Goal: Task Accomplishment & Management: Use online tool/utility

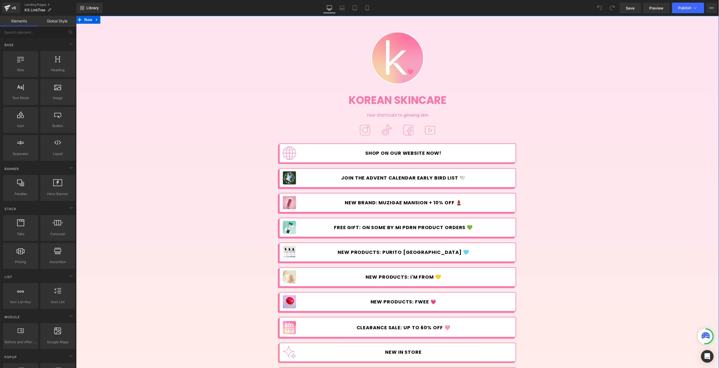
click at [245, 188] on div "Image Korean Skincare Heading Your shortcuts to glowing skin Text Block Image I…" at bounding box center [397, 258] width 643 height 470
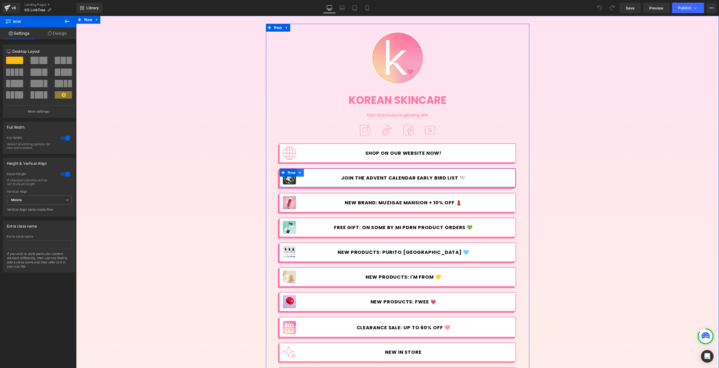
click at [299, 172] on icon at bounding box center [299, 172] width 1 height 2
click at [304, 171] on link at bounding box center [307, 172] width 7 height 8
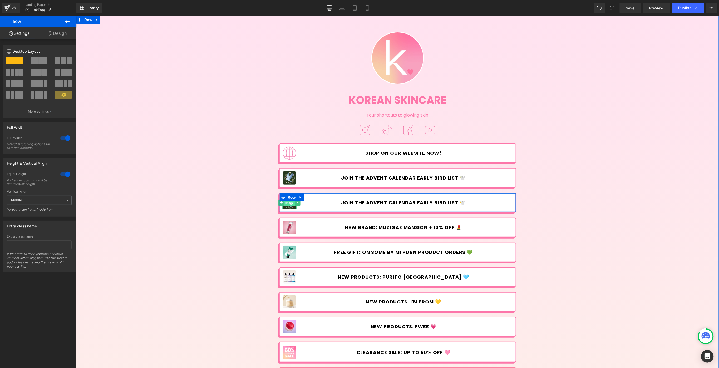
click at [287, 203] on span "Image" at bounding box center [289, 202] width 11 height 6
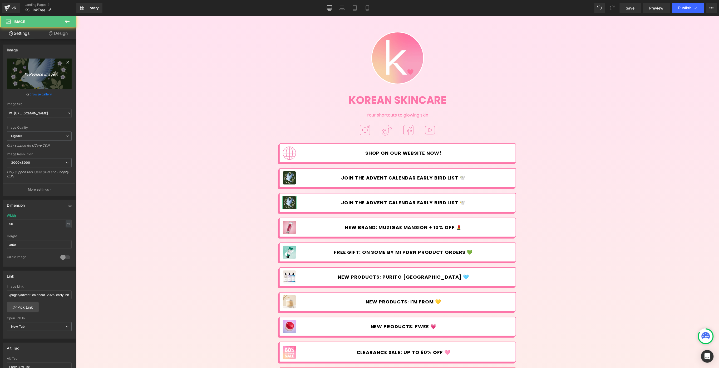
click at [27, 72] on icon at bounding box center [26, 74] width 5 height 5
type input "C:\fakepath\2+1_Haruharu-linktree.jpg"
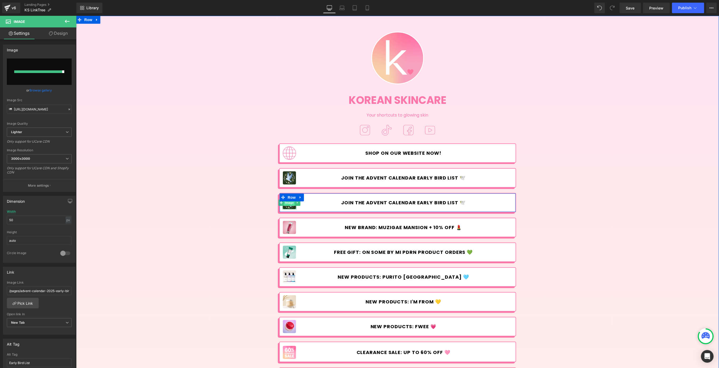
type input "[URL][DOMAIN_NAME]"
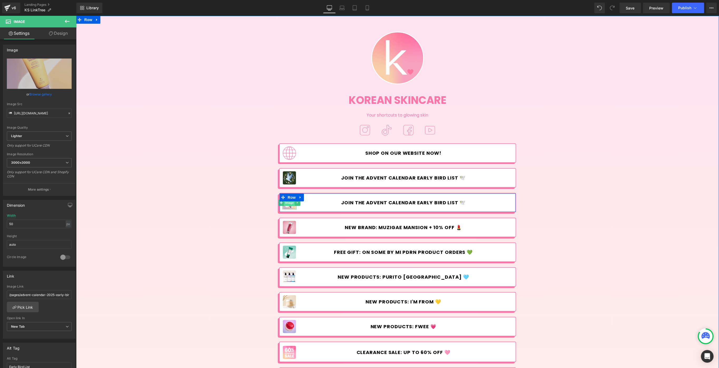
click at [288, 204] on span "Image" at bounding box center [289, 202] width 11 height 6
click at [29, 303] on link "Pick Link" at bounding box center [23, 307] width 32 height 11
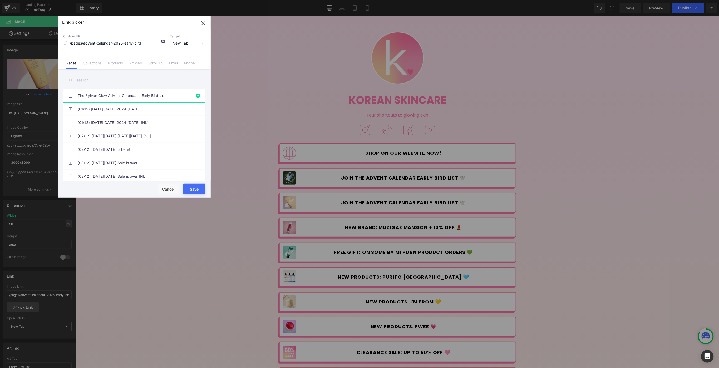
click at [164, 40] on icon at bounding box center [162, 41] width 4 height 4
click at [139, 45] on input at bounding box center [113, 43] width 101 height 10
type input "[PERSON_NAME]"
click at [105, 66] on div "Custom URL haruharu Target New Tab Current Tab New Tab Pages Collections Produc…" at bounding box center [134, 49] width 153 height 40
click at [97, 64] on link "Collections" at bounding box center [92, 65] width 19 height 8
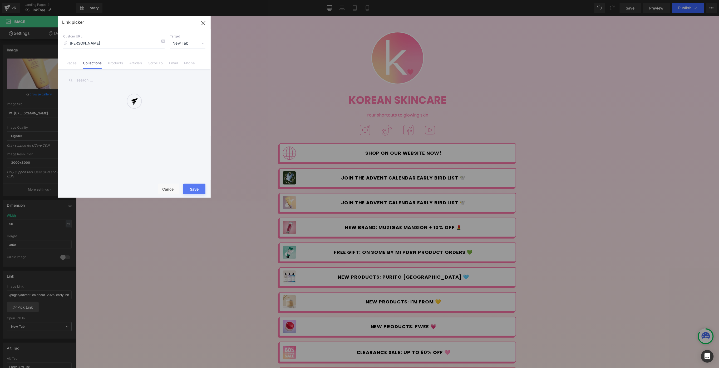
click at [94, 78] on div at bounding box center [134, 107] width 153 height 182
click at [94, 80] on div at bounding box center [134, 107] width 153 height 182
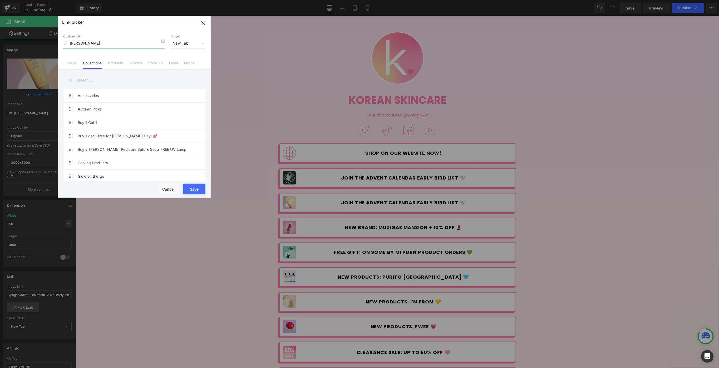
drag, startPoint x: 91, startPoint y: 44, endPoint x: 67, endPoint y: 43, distance: 24.5
click at [44, 43] on div "Link picker Back to Library Insert Custom URL haruharu Target New Tab Current T…" at bounding box center [359, 184] width 719 height 368
click at [90, 76] on input "text" at bounding box center [134, 80] width 142 height 12
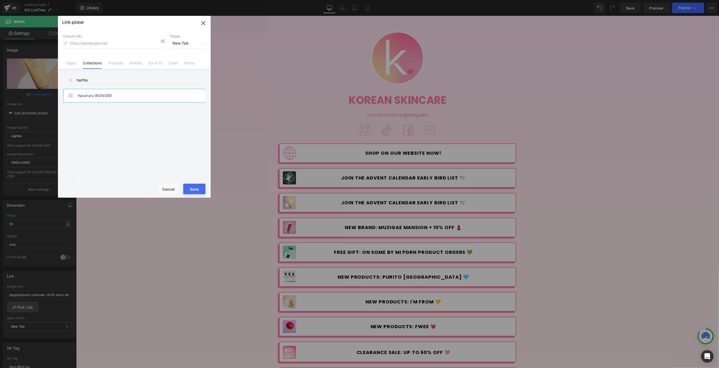
type input "hartha"
click at [122, 95] on link "Haruharu WONDER" at bounding box center [136, 95] width 116 height 13
type input "/collections/[PERSON_NAME]"
click at [188, 188] on button "Save" at bounding box center [194, 189] width 22 height 11
type input "/collections/[PERSON_NAME]"
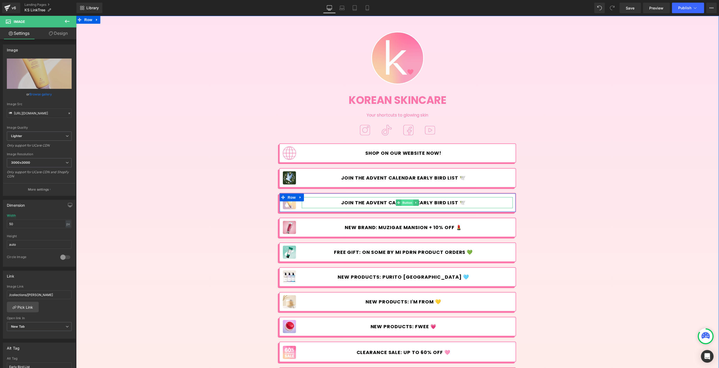
click at [404, 203] on span "Button" at bounding box center [407, 202] width 12 height 6
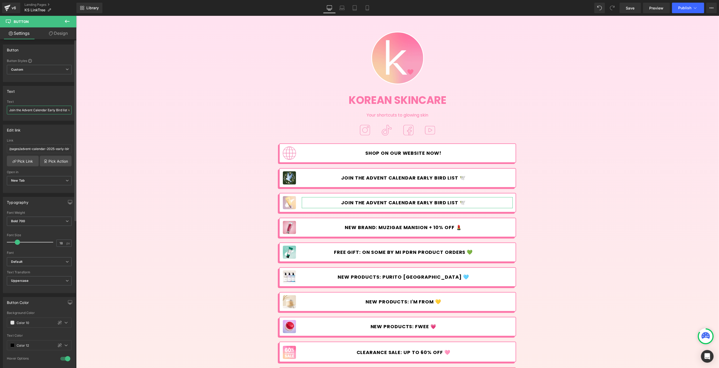
click at [30, 109] on input "Join the Advent Calendar Early Bird list 🕊️" at bounding box center [39, 110] width 65 height 9
click at [292, 196] on span "Row" at bounding box center [291, 197] width 11 height 8
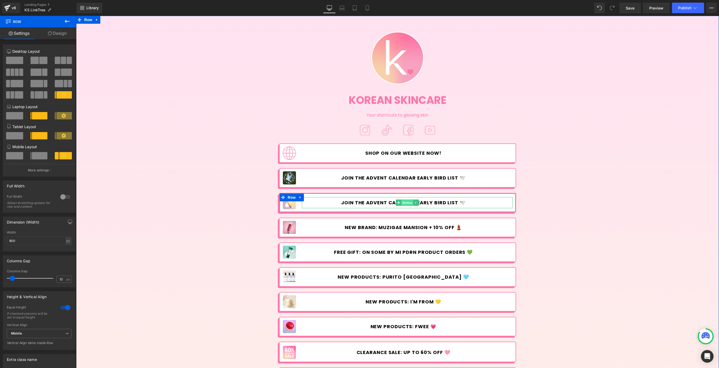
click at [403, 200] on span "Button" at bounding box center [407, 202] width 12 height 6
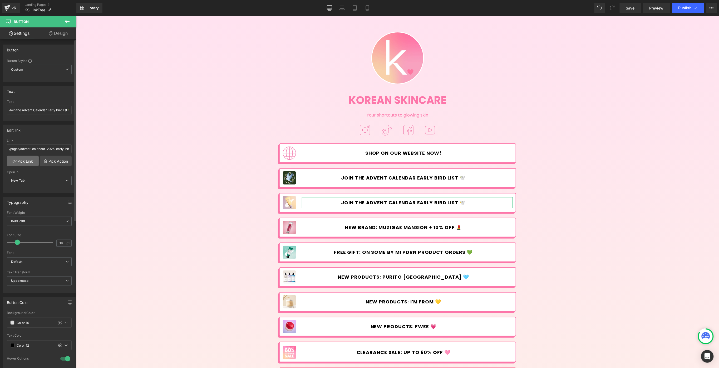
click at [19, 161] on link "Pick Link" at bounding box center [23, 161] width 32 height 11
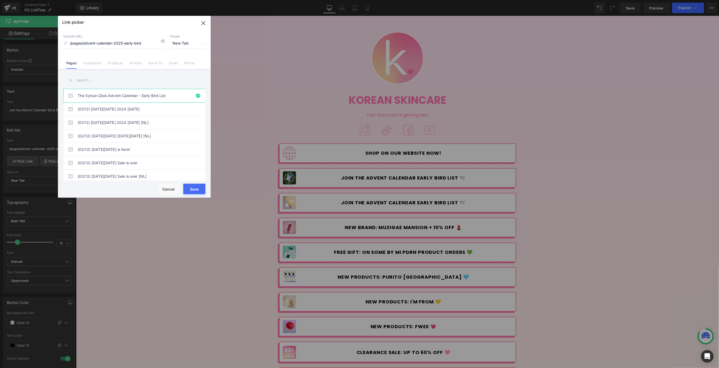
click at [110, 77] on input "text" at bounding box center [134, 80] width 142 height 12
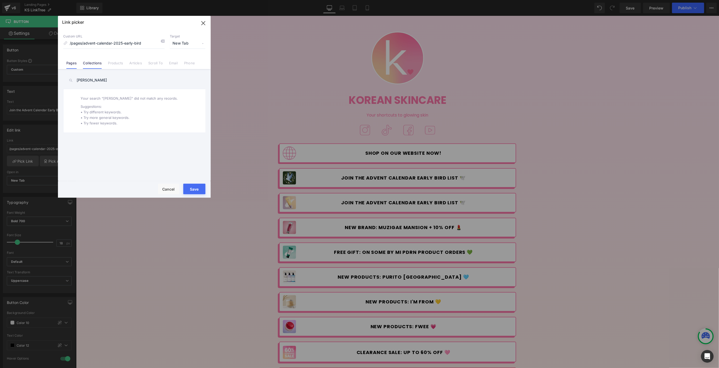
type input "[PERSON_NAME]"
click at [101, 62] on link "Collections" at bounding box center [92, 65] width 19 height 8
click at [161, 40] on div at bounding box center [134, 107] width 153 height 182
click at [162, 38] on div at bounding box center [161, 41] width 8 height 7
click at [109, 82] on input "[PERSON_NAME]" at bounding box center [134, 80] width 142 height 12
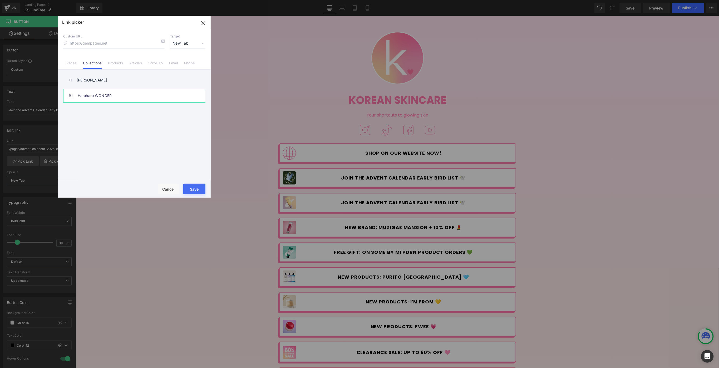
type input "[PERSON_NAME]"
click at [102, 96] on link "Haruharu WONDER" at bounding box center [136, 95] width 116 height 13
type input "/collections/[PERSON_NAME]"
click at [200, 190] on button "Save" at bounding box center [194, 189] width 22 height 11
type input "/collections/[PERSON_NAME]"
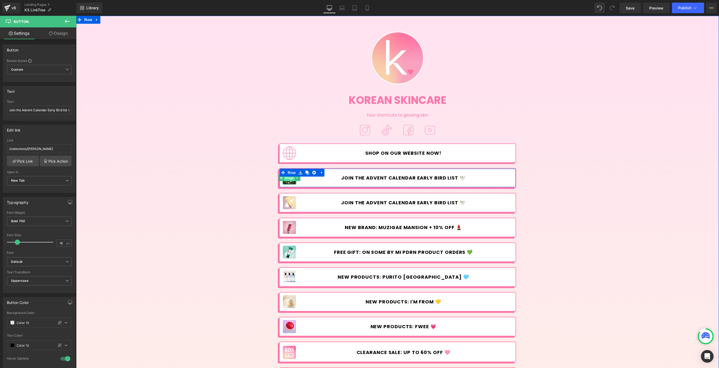
click at [290, 177] on span "Image" at bounding box center [289, 177] width 11 height 6
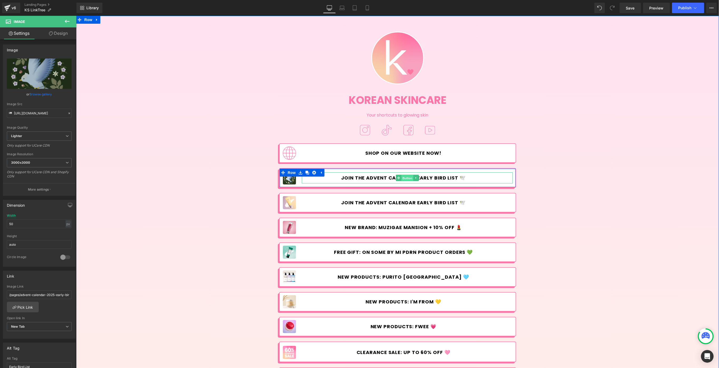
click at [402, 177] on span "Button" at bounding box center [407, 178] width 12 height 6
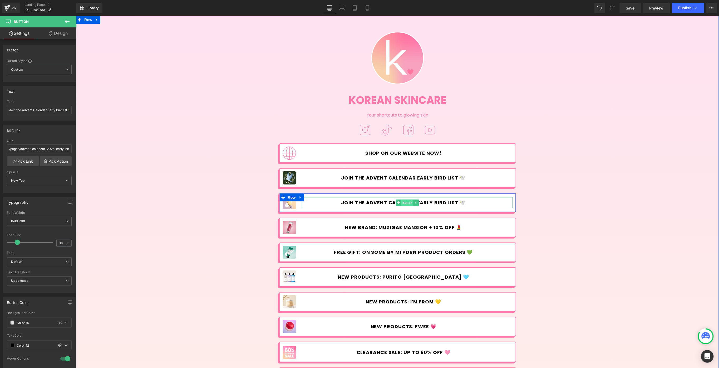
click at [402, 201] on span "Button" at bounding box center [407, 202] width 12 height 6
click at [37, 109] on input "Join the Advent Calendar Early Bird list 🕊️" at bounding box center [39, 110] width 65 height 9
click at [409, 202] on span "Button" at bounding box center [407, 202] width 12 height 6
click at [407, 203] on span "Button" at bounding box center [407, 202] width 12 height 6
click at [20, 110] on input "FREE SUNSCREEN WHEN YOU BUY 2 HARUHARU PRODUCTS" at bounding box center [39, 110] width 65 height 9
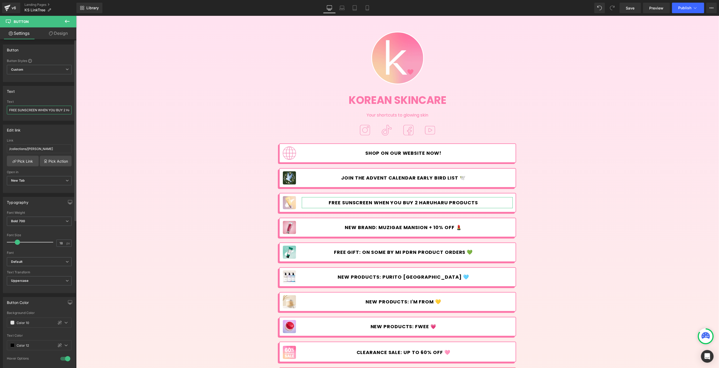
type input "FREE SUNSCREEN: WHEN YOU BUY 2 HARUHARU PRODUCTS"
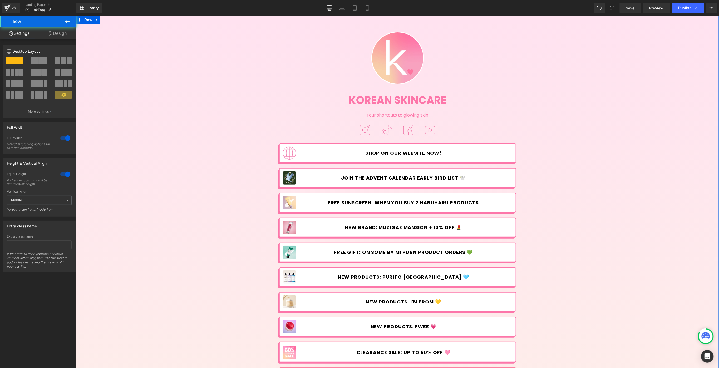
click at [564, 165] on div "Image Korean Skincare Heading Your shortcuts to glowing skin Text Block Image I…" at bounding box center [397, 270] width 643 height 495
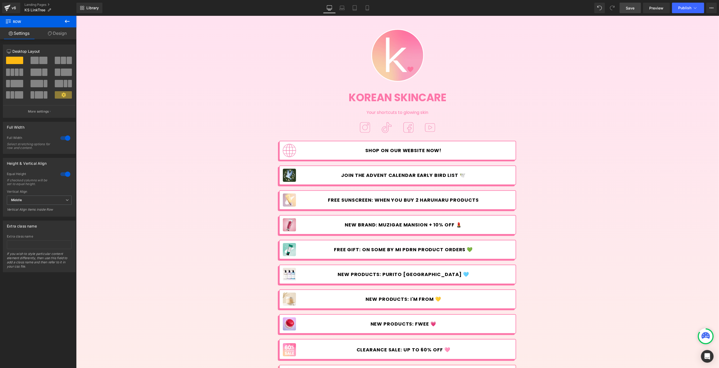
click at [627, 7] on span "Save" at bounding box center [630, 8] width 9 height 6
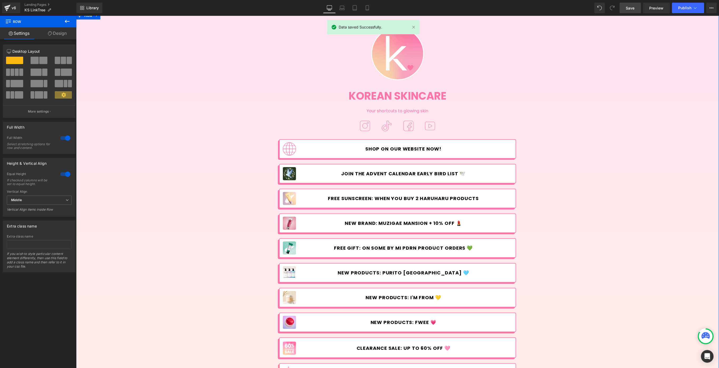
scroll to position [13, 0]
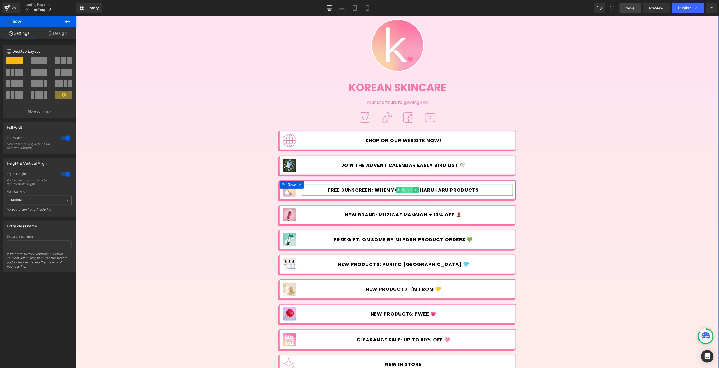
click at [404, 188] on span "Button" at bounding box center [407, 190] width 12 height 6
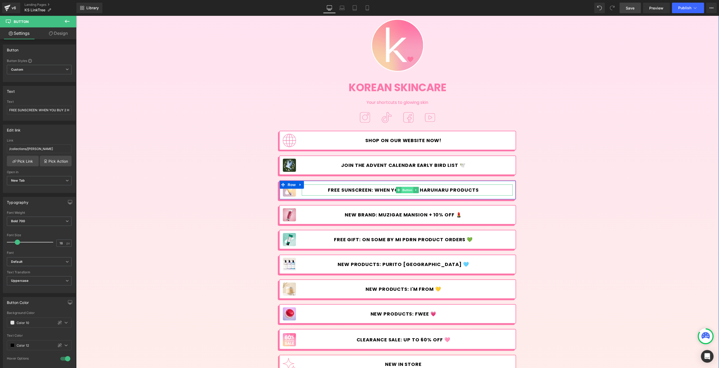
click at [403, 189] on span "Button" at bounding box center [407, 189] width 12 height 6
click at [405, 188] on span "Button" at bounding box center [407, 190] width 12 height 6
drag, startPoint x: 407, startPoint y: 188, endPoint x: 317, endPoint y: 171, distance: 91.0
click at [407, 189] on span "Button" at bounding box center [407, 189] width 12 height 6
click at [60, 111] on input "FREE SUNSCREEN: WHEN YOU BUY 2 HARUHARU PRODUCTS" at bounding box center [39, 110] width 65 height 9
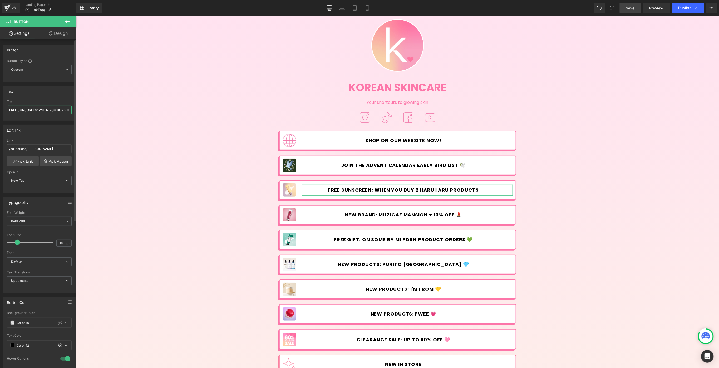
paste input "💛"
type input "FREE SUNSCREEN: WHEN YOU BUY 2 HARUHARU PRODUCTS 💛"
click at [630, 7] on span "Save" at bounding box center [630, 8] width 9 height 6
click at [687, 8] on span "Publish" at bounding box center [684, 8] width 13 height 4
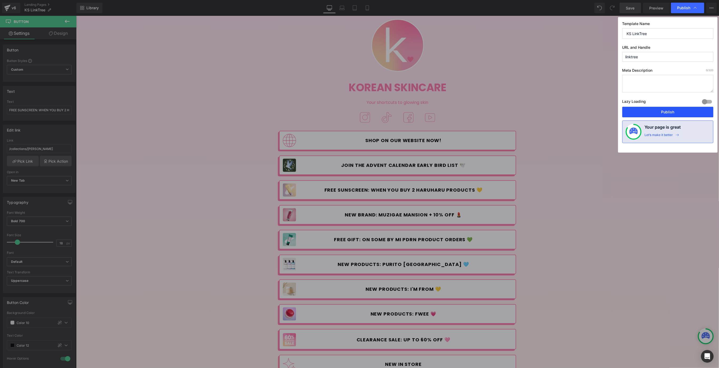
click at [662, 113] on button "Publish" at bounding box center [667, 112] width 91 height 11
